Goal: Feedback & Contribution: Leave review/rating

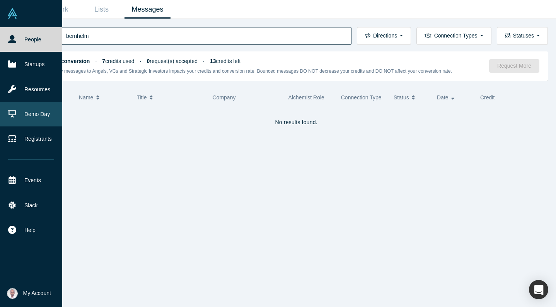
click at [28, 118] on link "Demo Day" at bounding box center [31, 114] width 62 height 25
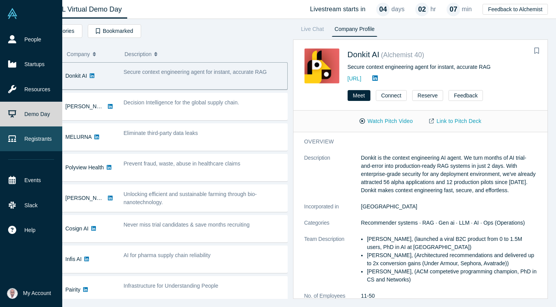
click at [28, 141] on link "Registrants" at bounding box center [31, 138] width 62 height 25
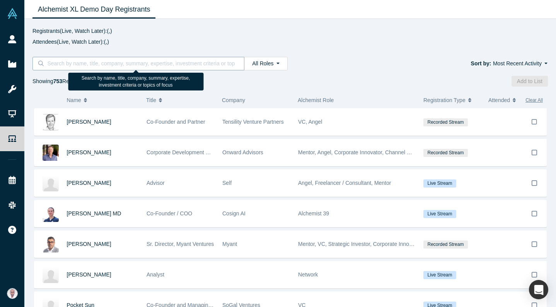
click at [109, 61] on input at bounding box center [140, 63] width 189 height 10
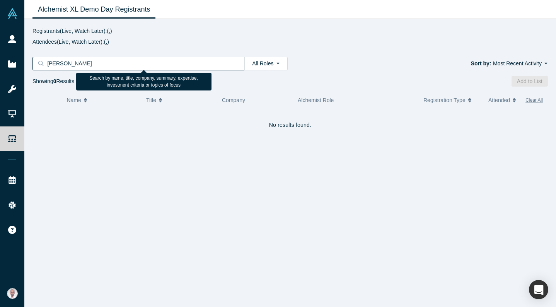
click at [103, 65] on input "[PERSON_NAME]" at bounding box center [140, 63] width 189 height 10
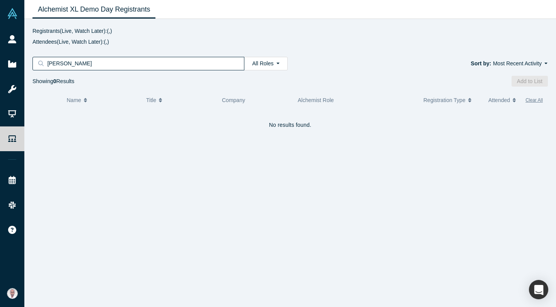
click at [77, 68] on input "[PERSON_NAME]" at bounding box center [140, 63] width 189 height 10
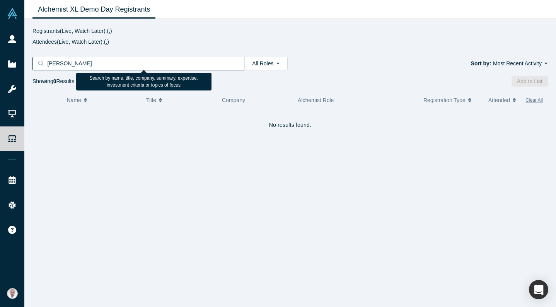
click at [77, 68] on input "[PERSON_NAME]" at bounding box center [140, 63] width 189 height 10
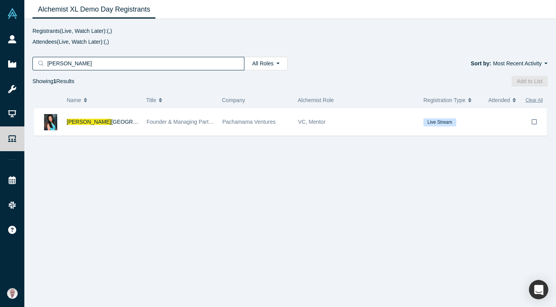
click at [78, 60] on input "[PERSON_NAME]" at bounding box center [140, 63] width 189 height 10
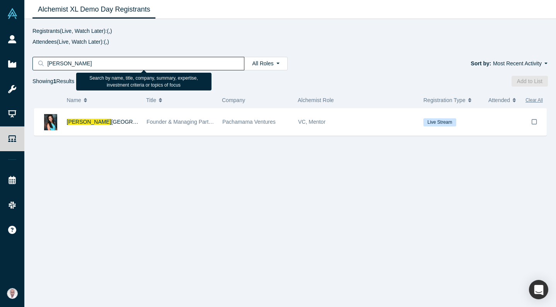
click at [78, 60] on input "[PERSON_NAME]" at bounding box center [140, 63] width 189 height 10
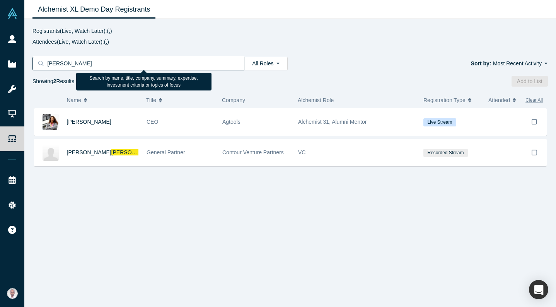
click at [78, 60] on input "[PERSON_NAME]" at bounding box center [140, 63] width 189 height 10
type input "entrada"
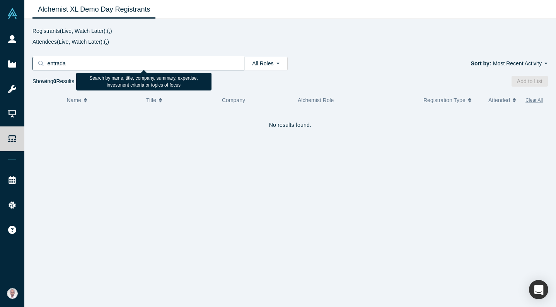
click at [54, 62] on input "entrada" at bounding box center [140, 63] width 189 height 10
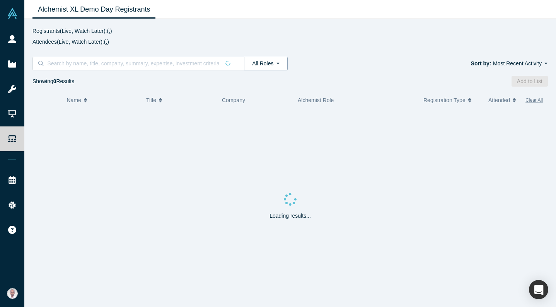
click at [283, 64] on button "All Roles" at bounding box center [265, 64] width 43 height 14
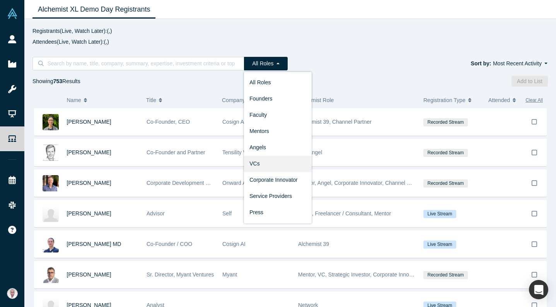
click at [264, 162] on link "VCs" at bounding box center [278, 164] width 68 height 16
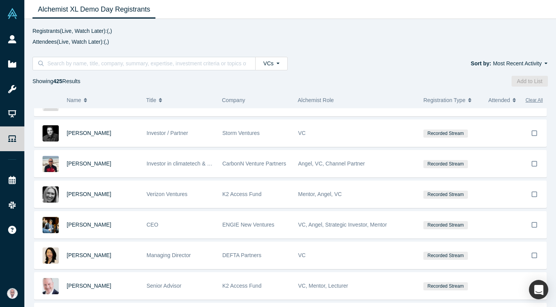
scroll to position [375, 0]
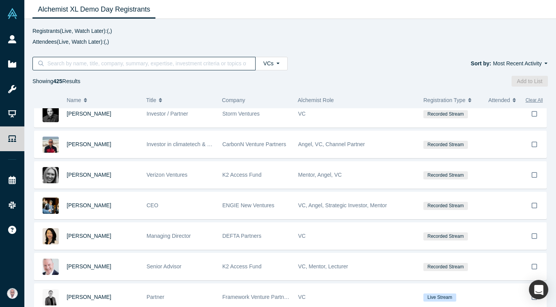
click at [110, 59] on input at bounding box center [146, 63] width 201 height 10
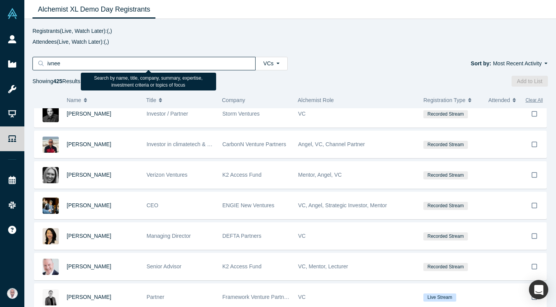
type input "[PERSON_NAME]"
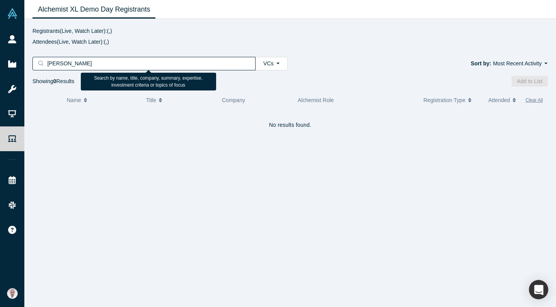
click at [110, 59] on input "[PERSON_NAME]" at bounding box center [146, 63] width 201 height 10
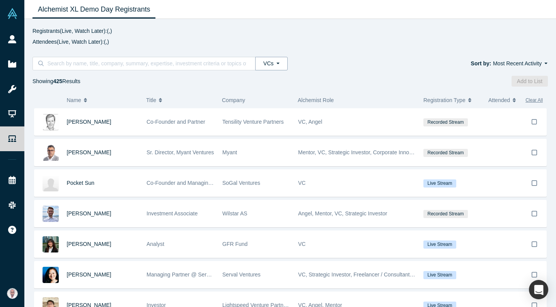
click at [281, 64] on button "VCs" at bounding box center [271, 64] width 32 height 14
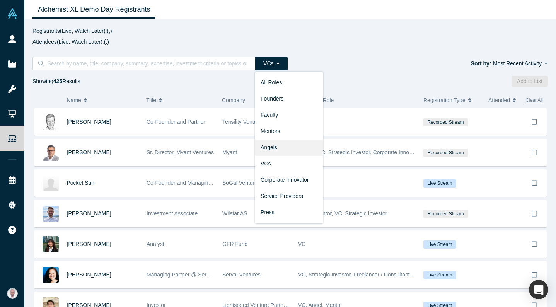
click at [267, 145] on link "Angels" at bounding box center [289, 148] width 68 height 16
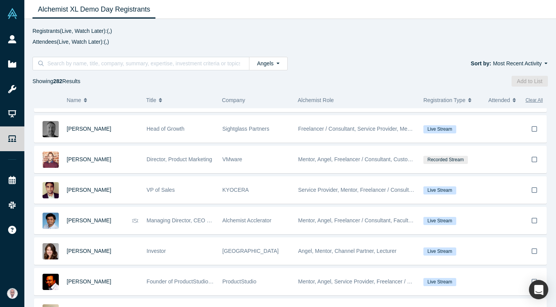
scroll to position [760, 0]
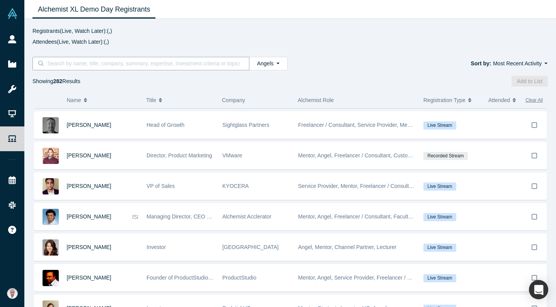
click at [67, 65] on input at bounding box center [143, 63] width 194 height 10
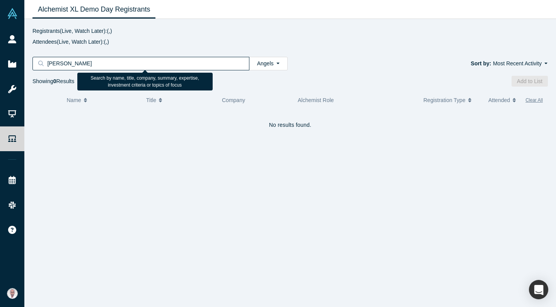
click at [95, 59] on input "[PERSON_NAME]" at bounding box center [143, 63] width 194 height 10
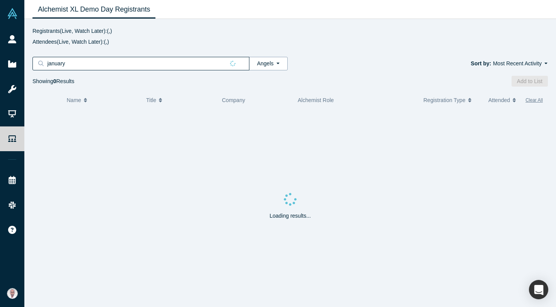
click at [278, 66] on button "Angels" at bounding box center [268, 64] width 39 height 14
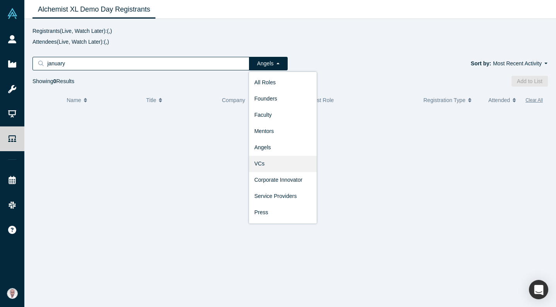
click at [270, 160] on link "VCs" at bounding box center [283, 164] width 68 height 16
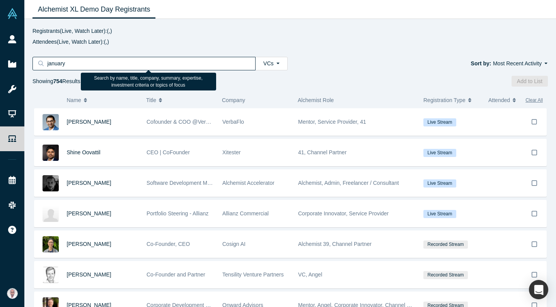
click at [77, 61] on input "january" at bounding box center [146, 63] width 201 height 10
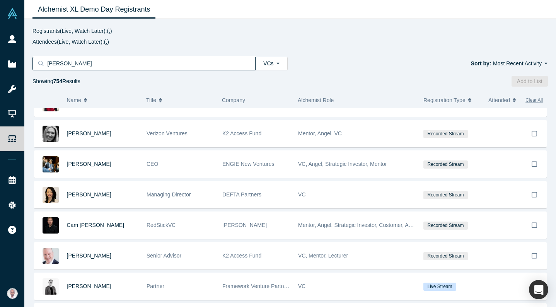
scroll to position [979, 0]
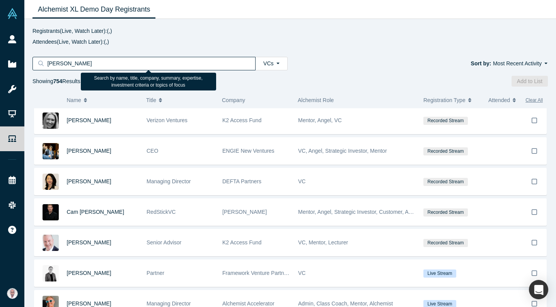
click at [57, 65] on input "[PERSON_NAME]" at bounding box center [146, 63] width 201 height 10
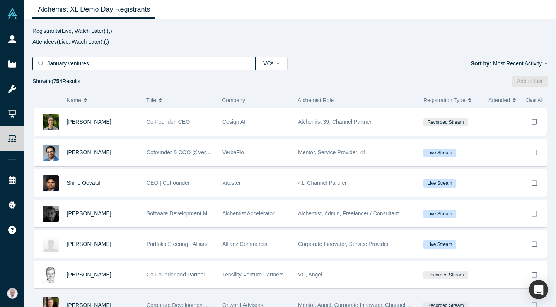
click at [75, 66] on input "January ventures" at bounding box center [146, 63] width 201 height 10
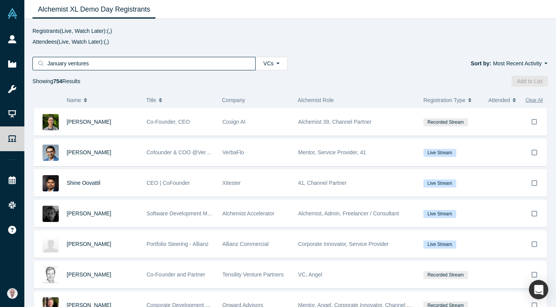
click at [75, 66] on input "January ventures" at bounding box center [146, 63] width 201 height 10
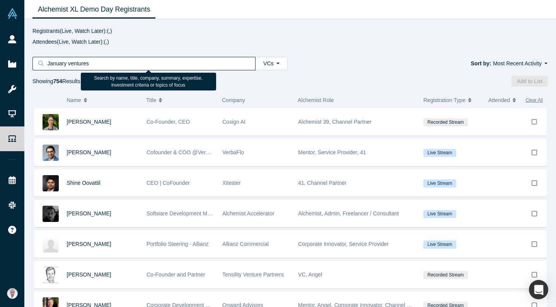
click at [75, 66] on input "January ventures" at bounding box center [146, 63] width 201 height 10
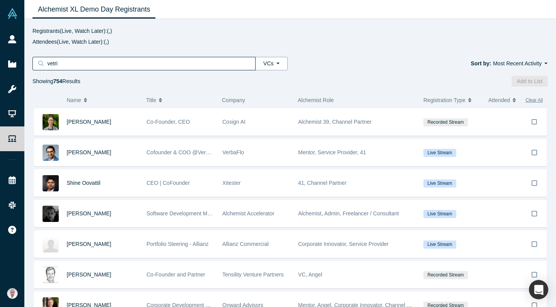
type input "vetri"
click at [281, 65] on button "VCs" at bounding box center [271, 64] width 32 height 14
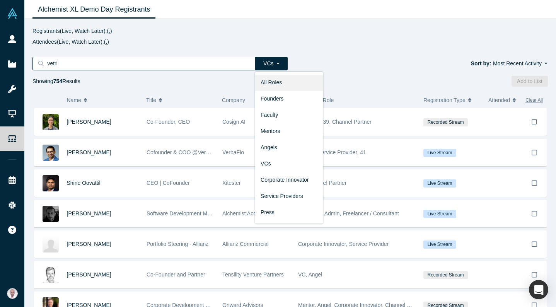
click at [271, 81] on link "All Roles" at bounding box center [289, 83] width 68 height 16
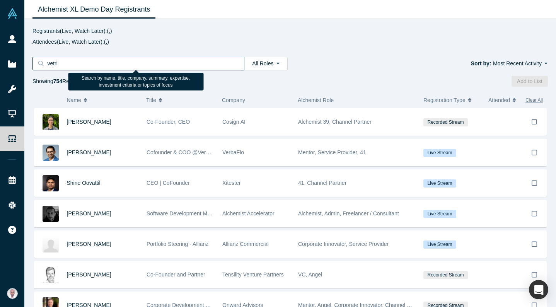
click at [140, 63] on input "vetri" at bounding box center [140, 63] width 189 height 10
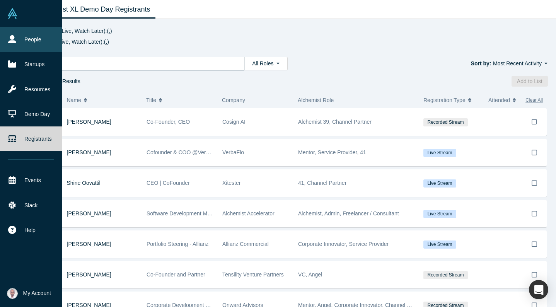
click at [13, 34] on link "People" at bounding box center [31, 39] width 62 height 25
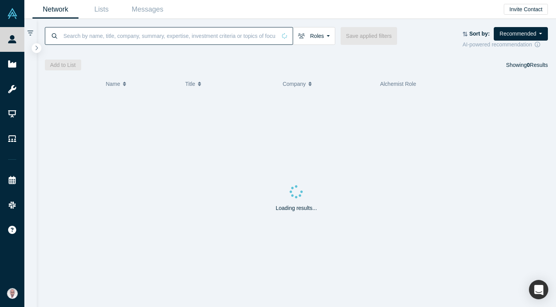
click at [106, 40] on input at bounding box center [170, 36] width 214 height 18
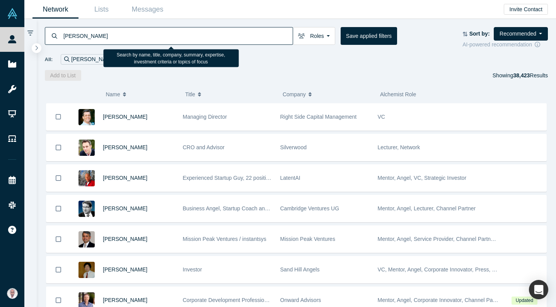
type input "[PERSON_NAME]"
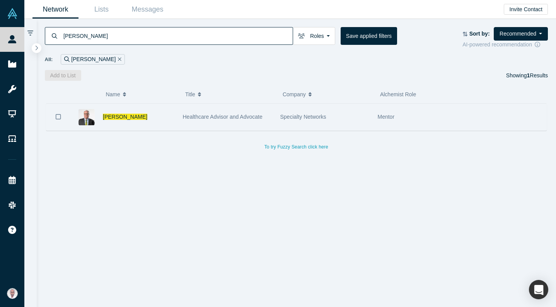
click at [100, 114] on div "[PERSON_NAME]" at bounding box center [122, 117] width 104 height 27
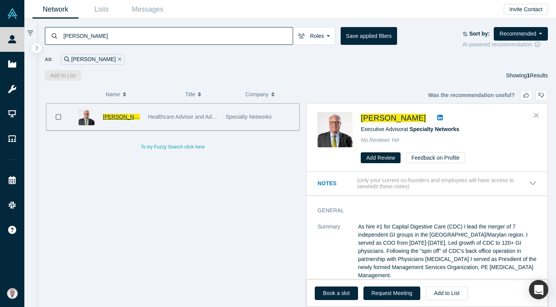
click at [114, 116] on span "[PERSON_NAME]" at bounding box center [125, 117] width 44 height 6
click at [114, 116] on div "Network Lists Messages Invite Contact [PERSON_NAME] Roles Founders Faculty Ment…" at bounding box center [289, 153] width 531 height 307
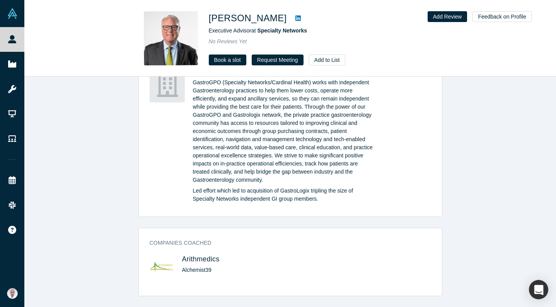
scroll to position [796, 0]
click at [523, 16] on button "Feedback on Profile" at bounding box center [501, 16] width 59 height 11
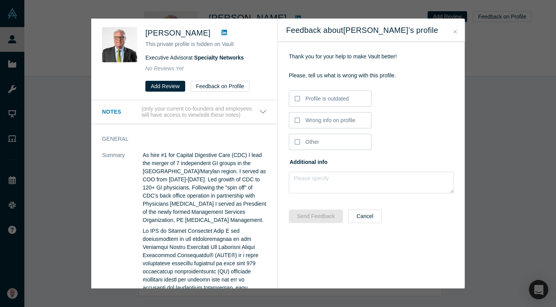
click at [456, 34] on button "Close" at bounding box center [455, 31] width 8 height 9
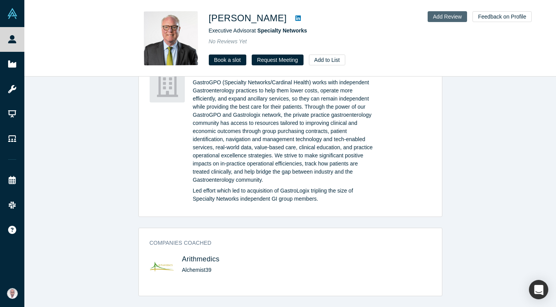
click at [442, 17] on button "Add Review" at bounding box center [447, 16] width 40 height 11
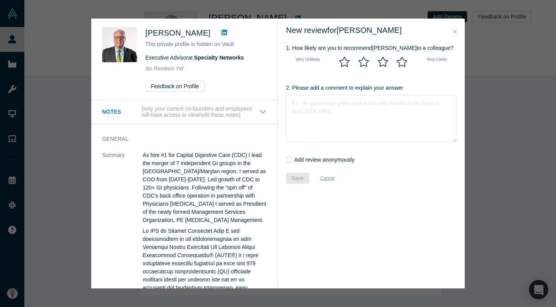
click at [405, 63] on icon at bounding box center [402, 62] width 10 height 10
click at [0, 0] on input "radio" at bounding box center [0, 0] width 0 height 0
click at [342, 115] on textarea "2. Please add a comment to explain your answer" at bounding box center [371, 118] width 170 height 47
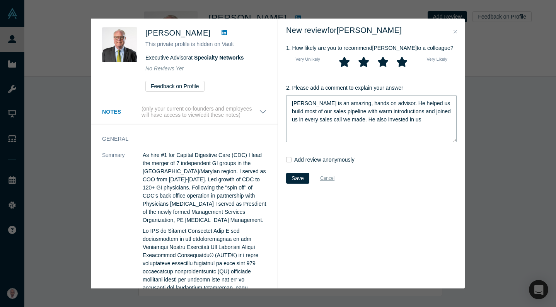
drag, startPoint x: 354, startPoint y: 121, endPoint x: 429, endPoint y: 121, distance: 74.2
click at [429, 121] on textarea "[PERSON_NAME] is an amazing, hands on advisor. He helped us build most of our s…" at bounding box center [371, 118] width 170 height 47
type textarea "[PERSON_NAME] is an amazing, hands on advisor. He helped us build most of our s…"
